Goal: Use online tool/utility: Use online tool/utility

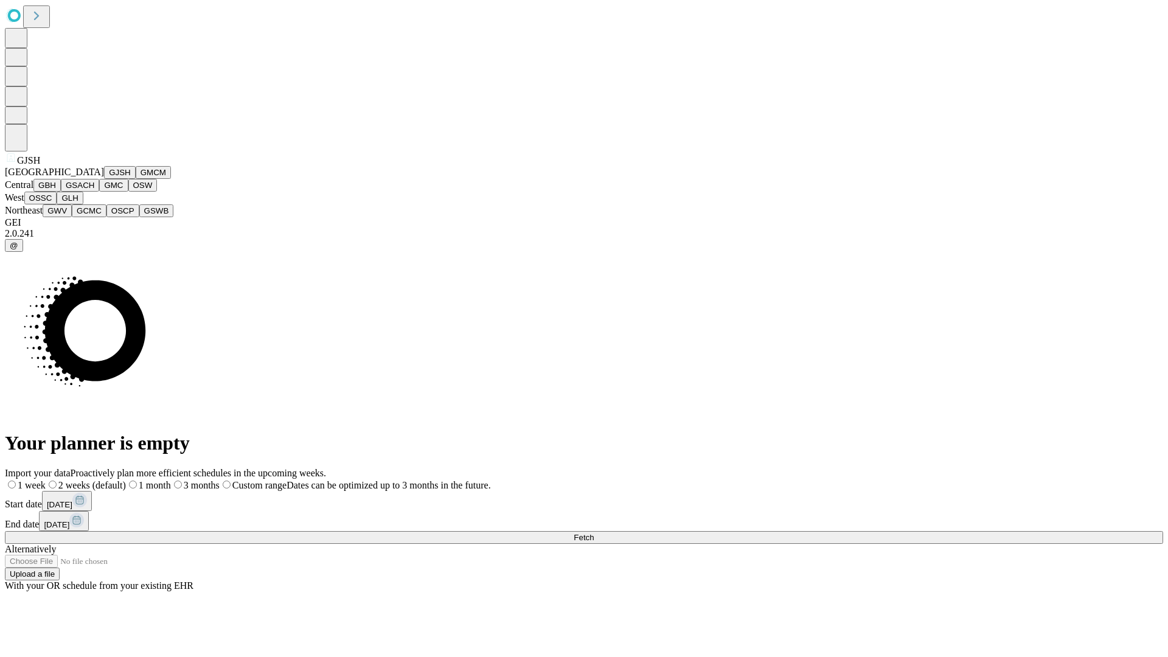
click at [104, 179] on button "GJSH" at bounding box center [120, 172] width 32 height 13
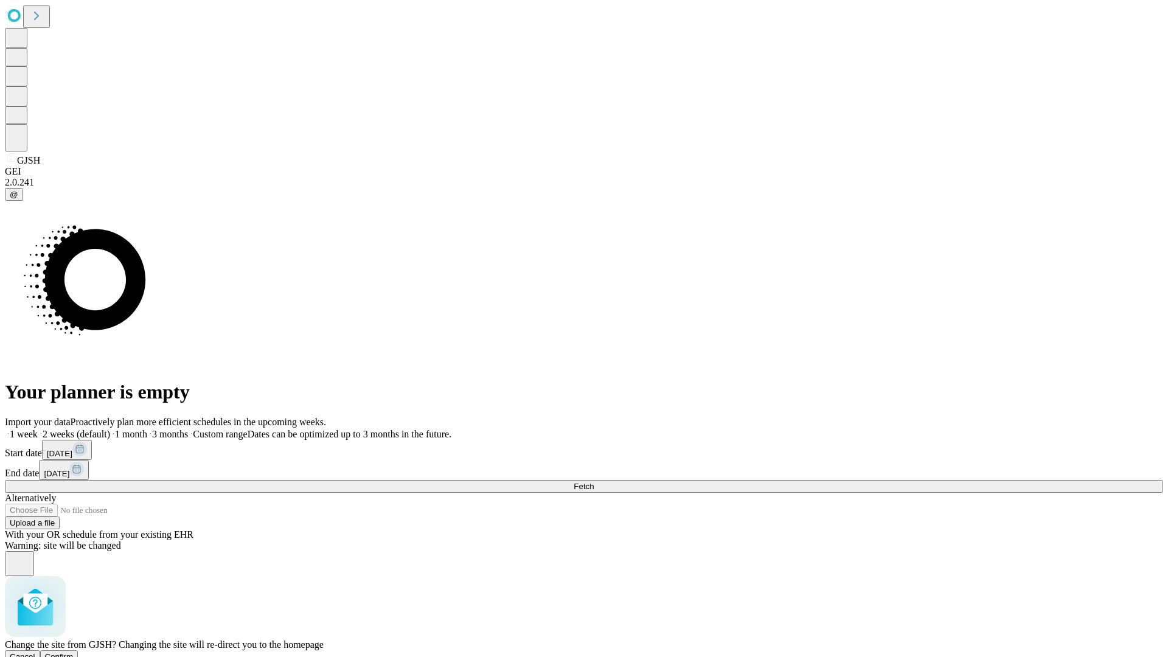
click at [74, 652] on span "Confirm" at bounding box center [59, 656] width 29 height 9
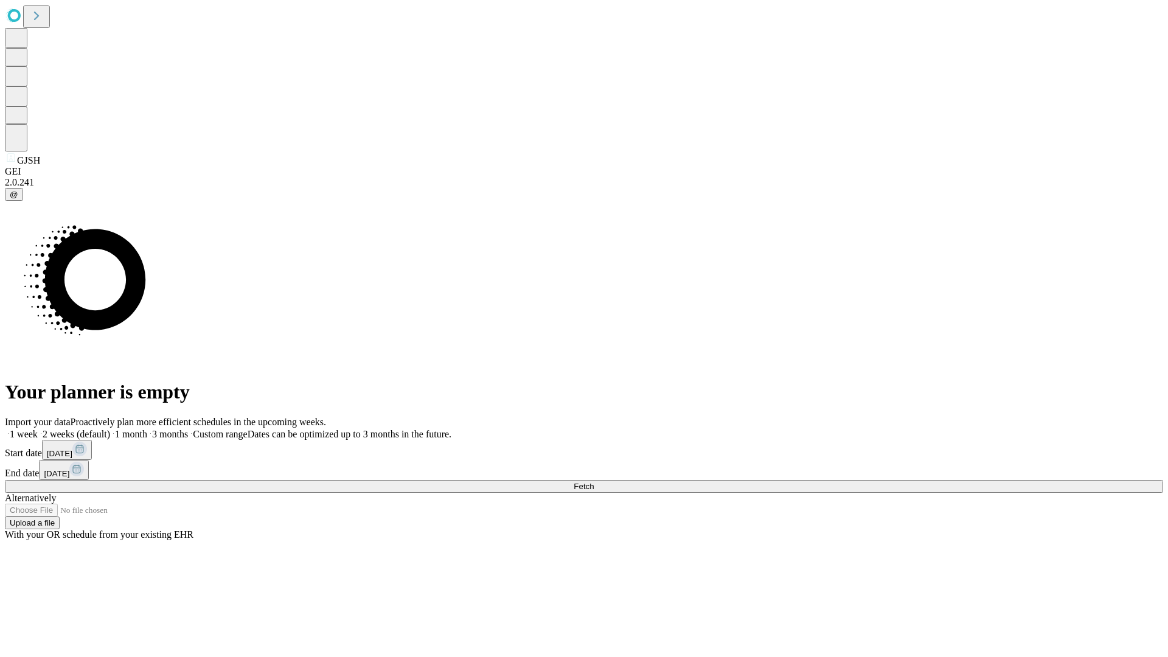
click at [147, 429] on label "1 month" at bounding box center [128, 434] width 37 height 10
click at [594, 482] on span "Fetch" at bounding box center [584, 486] width 20 height 9
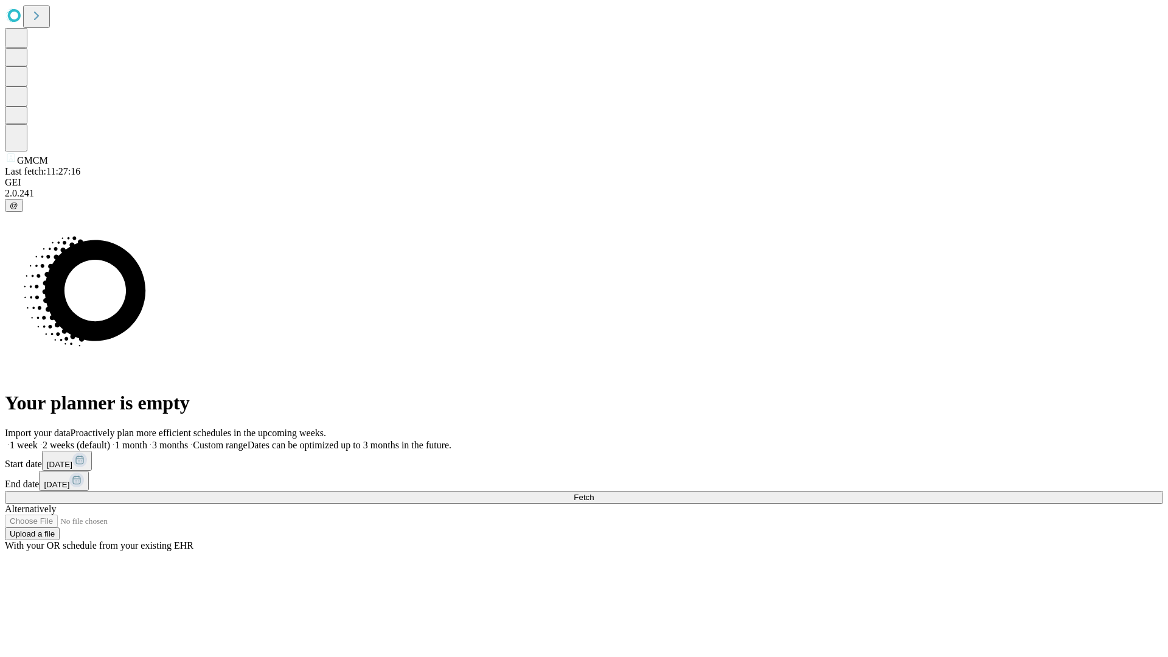
click at [594, 493] on span "Fetch" at bounding box center [584, 497] width 20 height 9
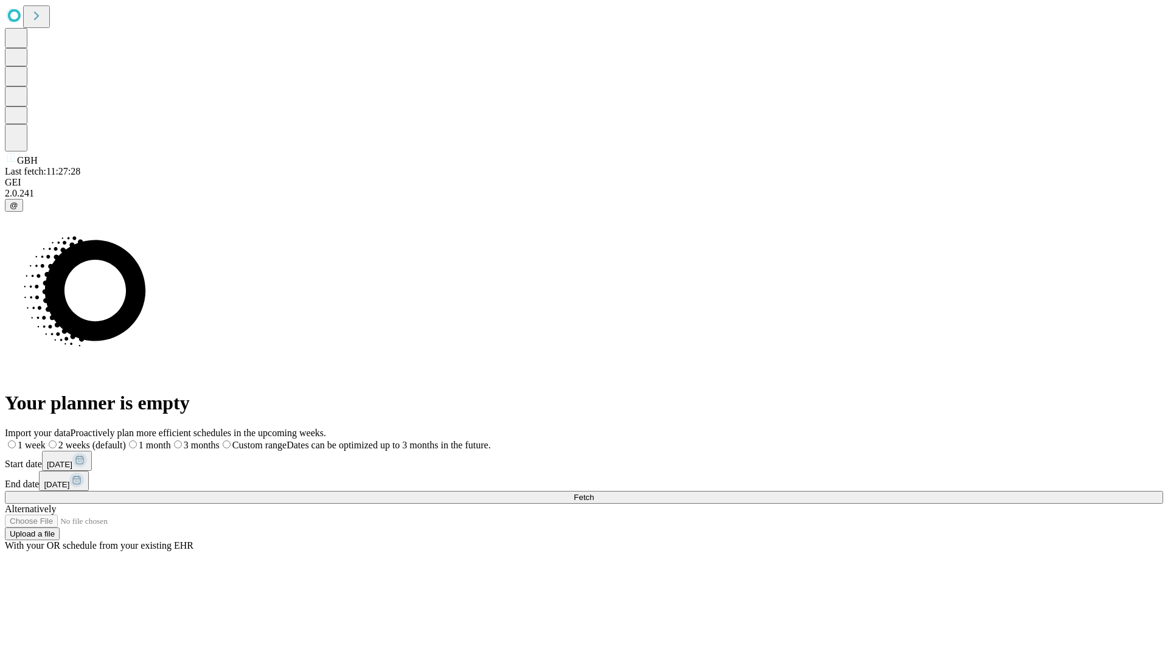
click at [171, 440] on label "1 month" at bounding box center [148, 445] width 45 height 10
click at [594, 493] on span "Fetch" at bounding box center [584, 497] width 20 height 9
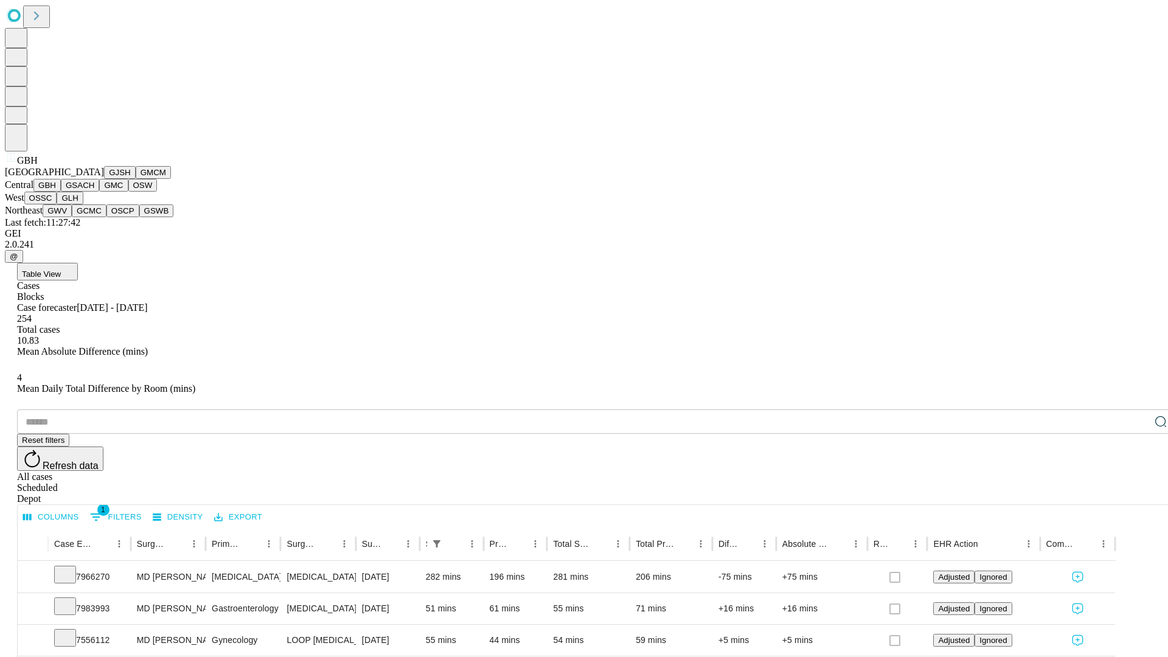
click at [94, 192] on button "GSACH" at bounding box center [80, 185] width 38 height 13
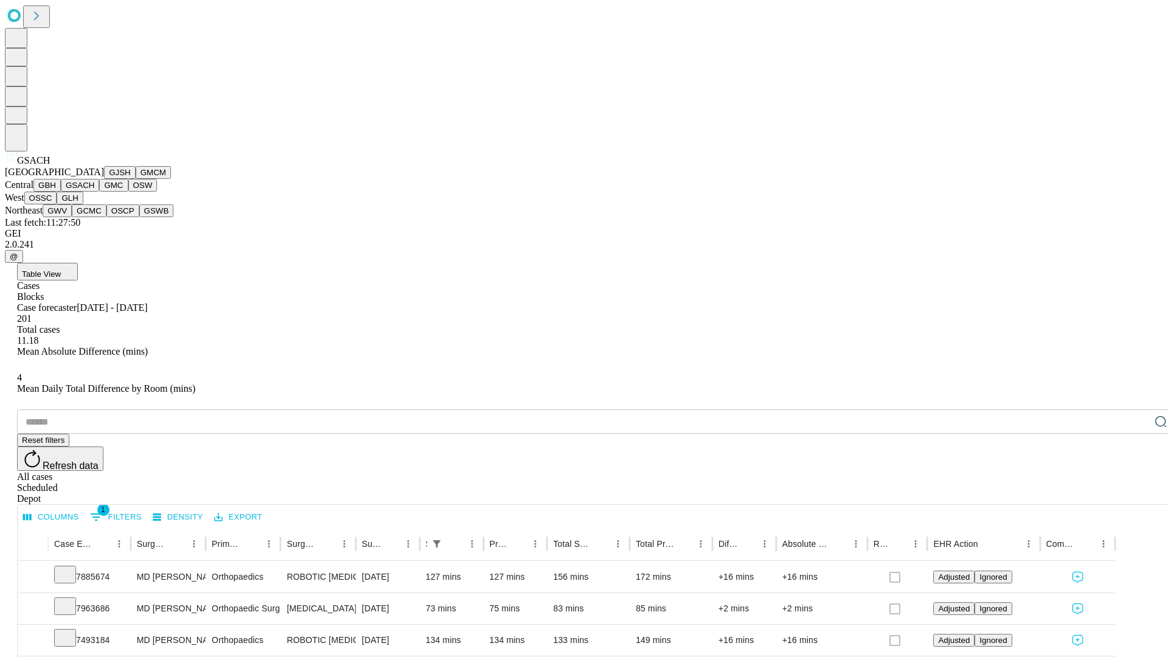
click at [99, 192] on button "GMC" at bounding box center [113, 185] width 29 height 13
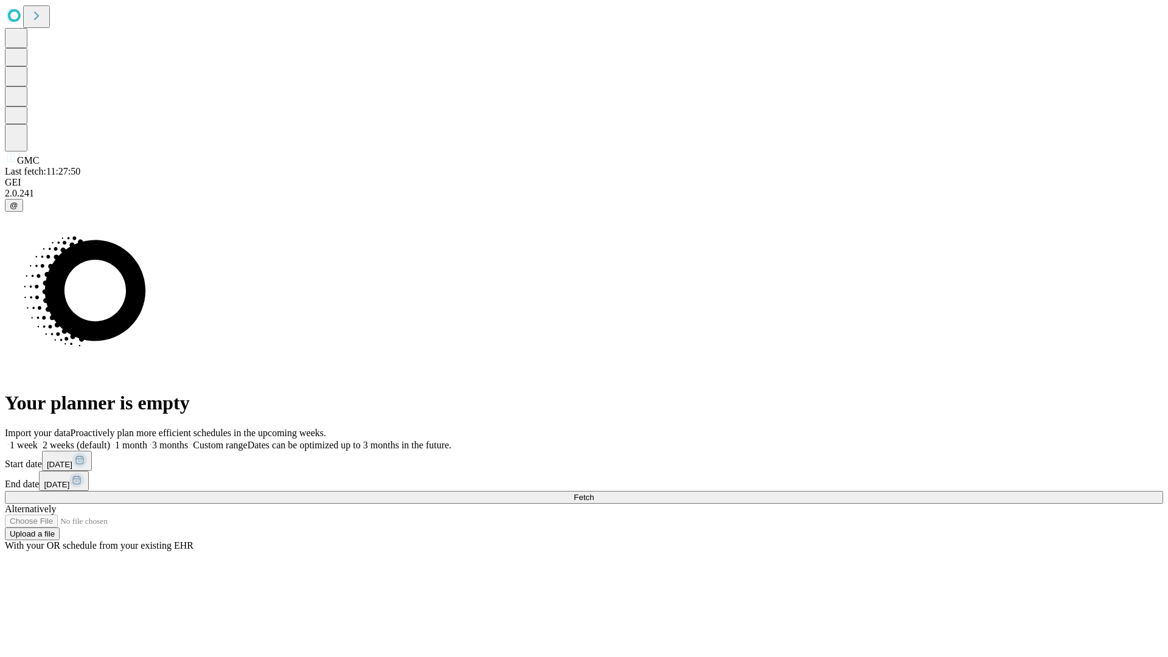
click at [147, 440] on label "1 month" at bounding box center [128, 445] width 37 height 10
click at [594, 493] on span "Fetch" at bounding box center [584, 497] width 20 height 9
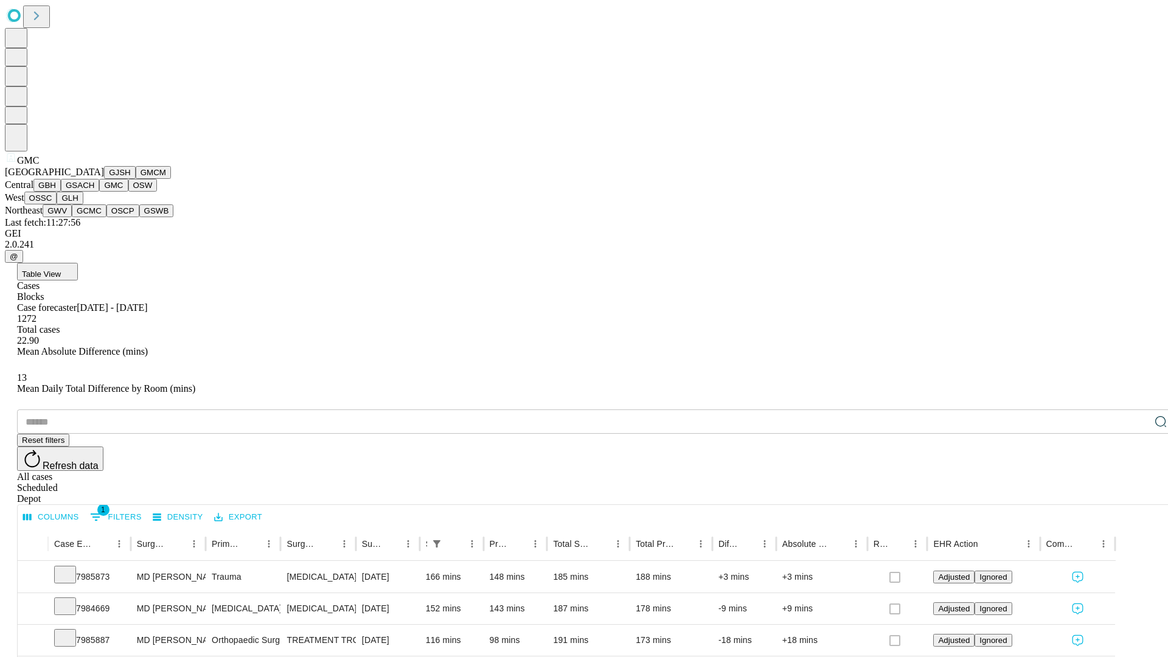
click at [128, 192] on button "OSW" at bounding box center [142, 185] width 29 height 13
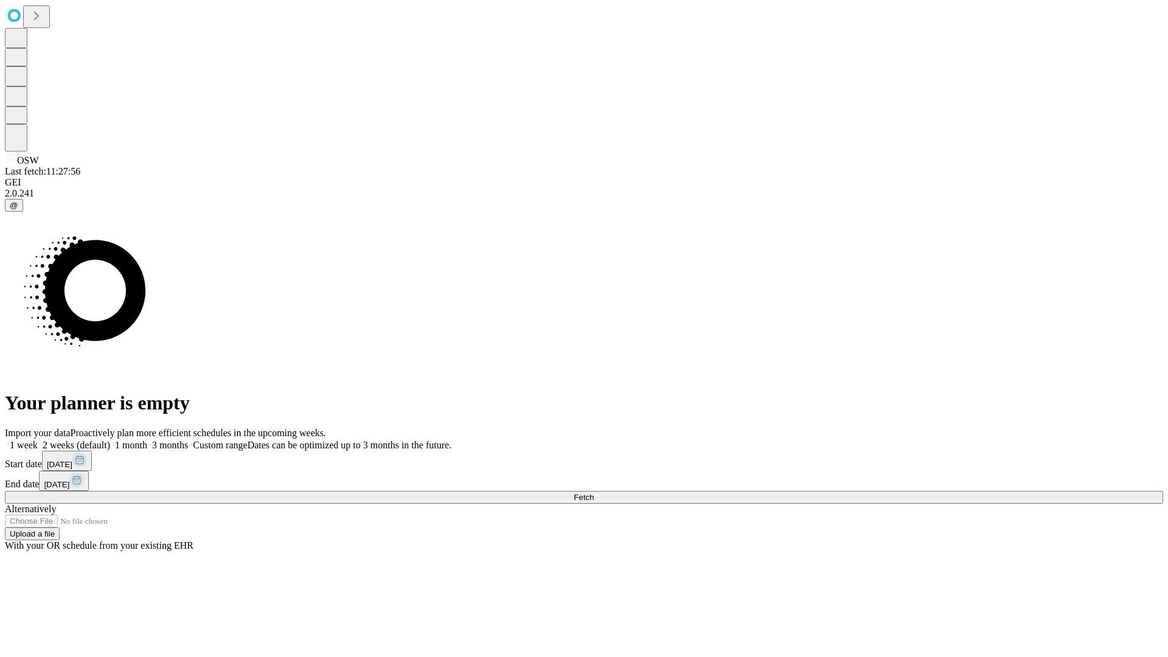
click at [147, 440] on label "1 month" at bounding box center [128, 445] width 37 height 10
click at [594, 493] on span "Fetch" at bounding box center [584, 497] width 20 height 9
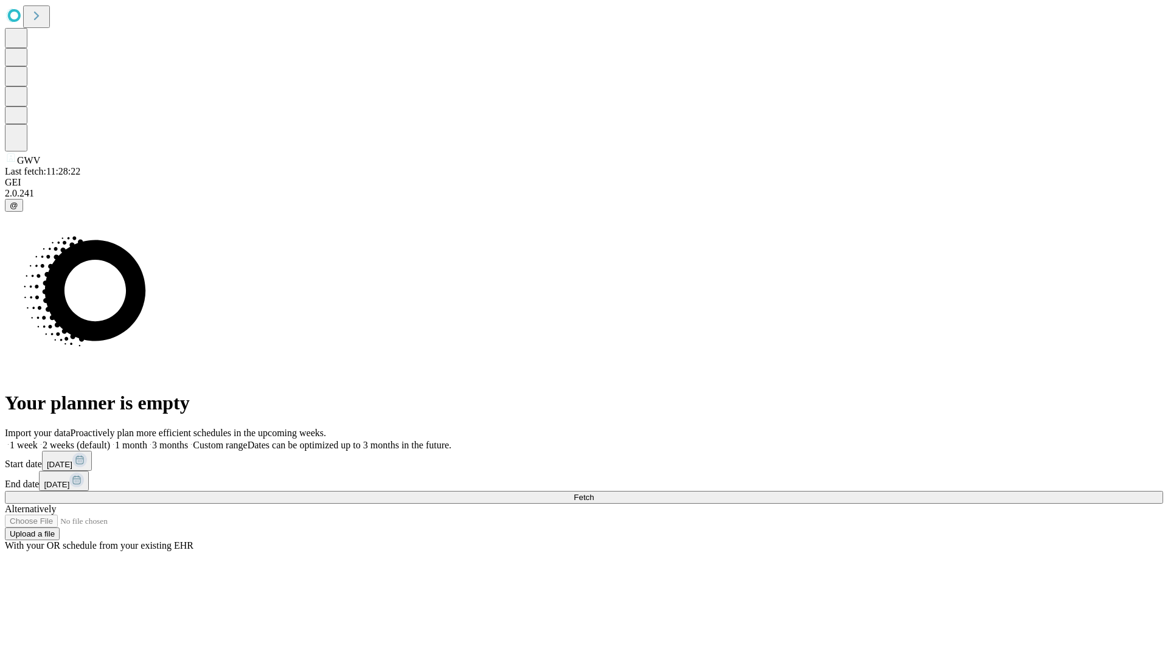
click at [147, 440] on label "1 month" at bounding box center [128, 445] width 37 height 10
click at [594, 493] on span "Fetch" at bounding box center [584, 497] width 20 height 9
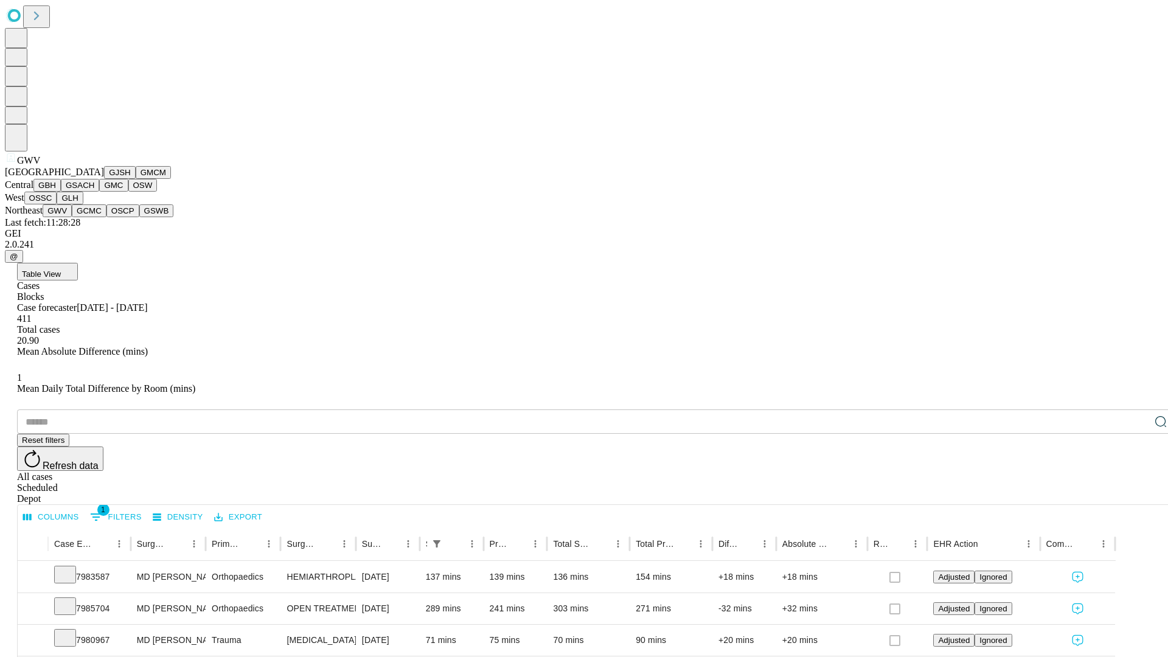
click at [94, 217] on button "GCMC" at bounding box center [89, 210] width 35 height 13
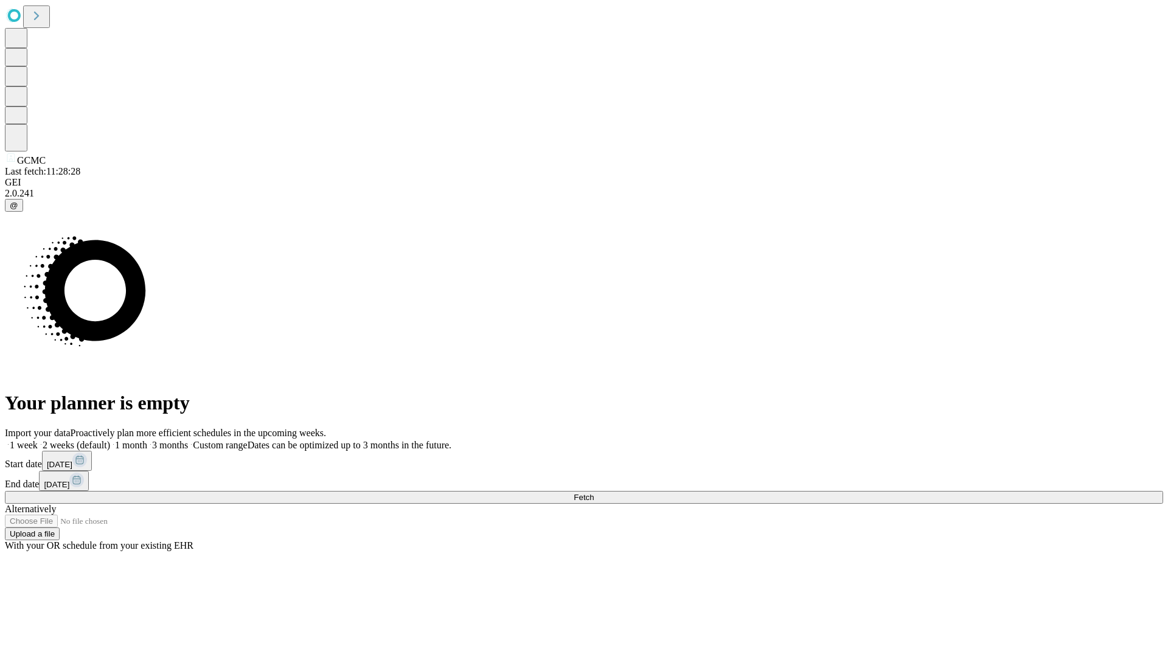
click at [147, 440] on label "1 month" at bounding box center [128, 445] width 37 height 10
click at [594, 493] on span "Fetch" at bounding box center [584, 497] width 20 height 9
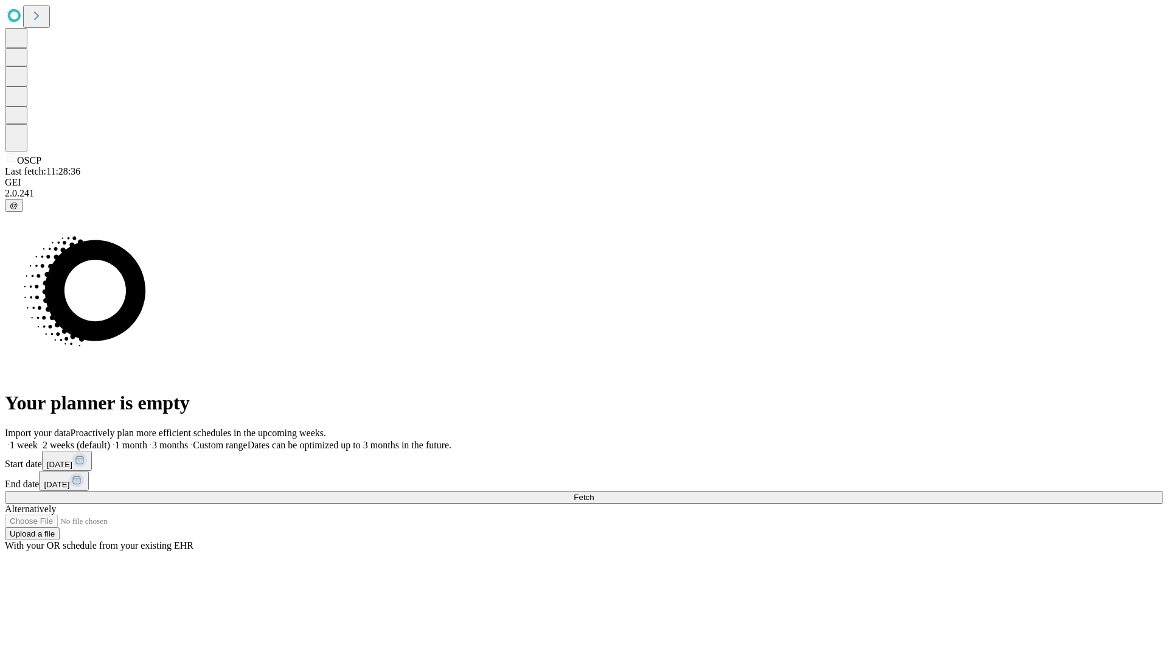
click at [147, 440] on label "1 month" at bounding box center [128, 445] width 37 height 10
click at [594, 493] on span "Fetch" at bounding box center [584, 497] width 20 height 9
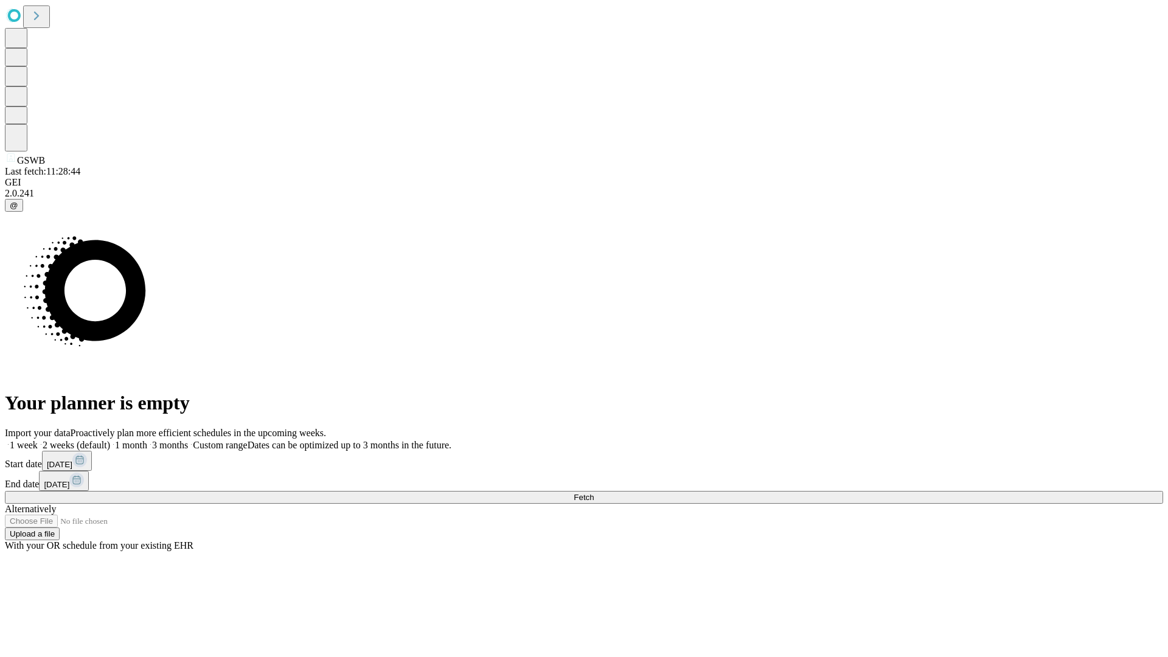
click at [147, 440] on label "1 month" at bounding box center [128, 445] width 37 height 10
click at [594, 493] on span "Fetch" at bounding box center [584, 497] width 20 height 9
